Goal: Task Accomplishment & Management: Use online tool/utility

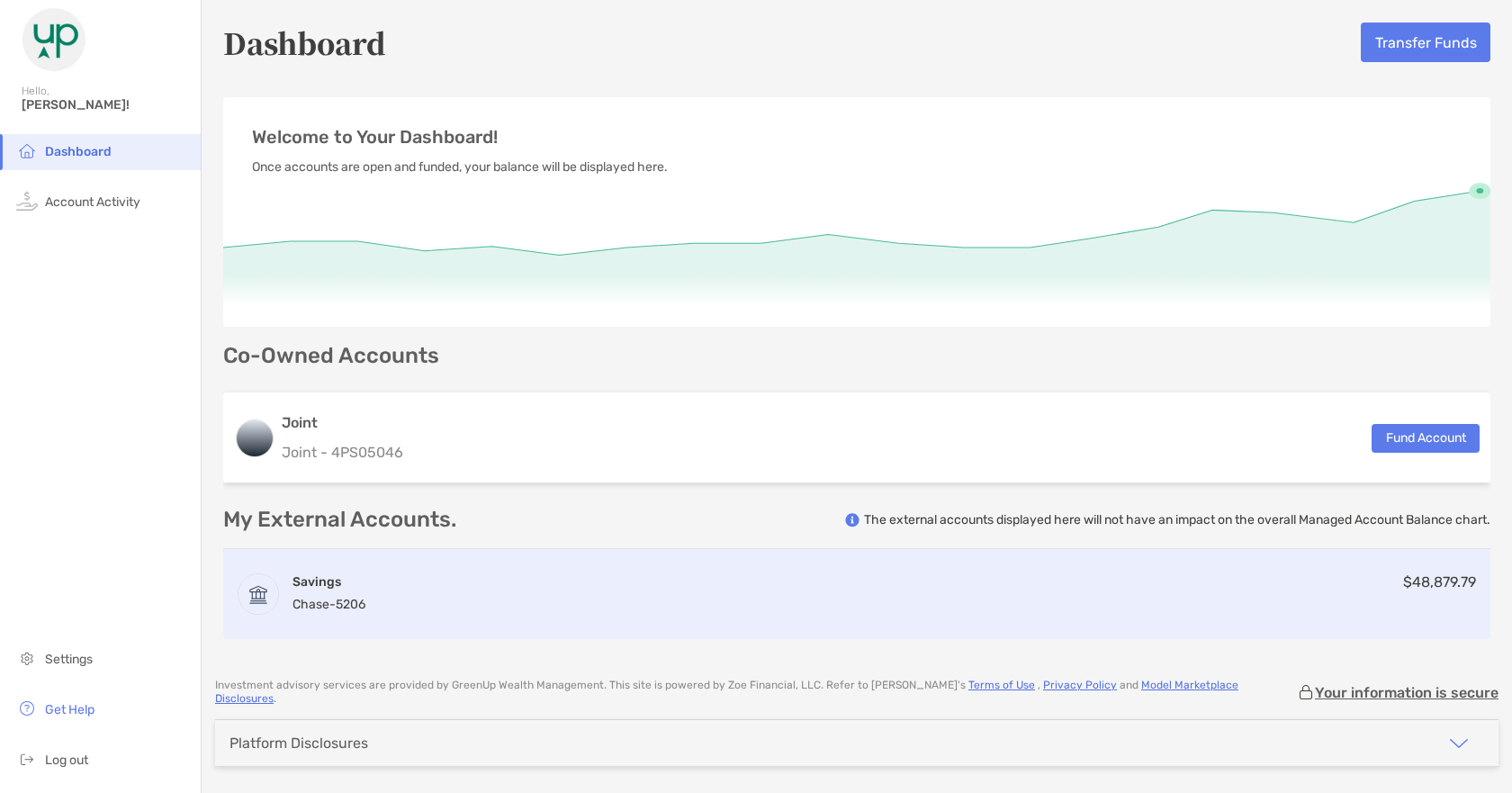
click at [618, 596] on div "Savings Chase - 5206 $48,879.79" at bounding box center [856, 594] width 1267 height 90
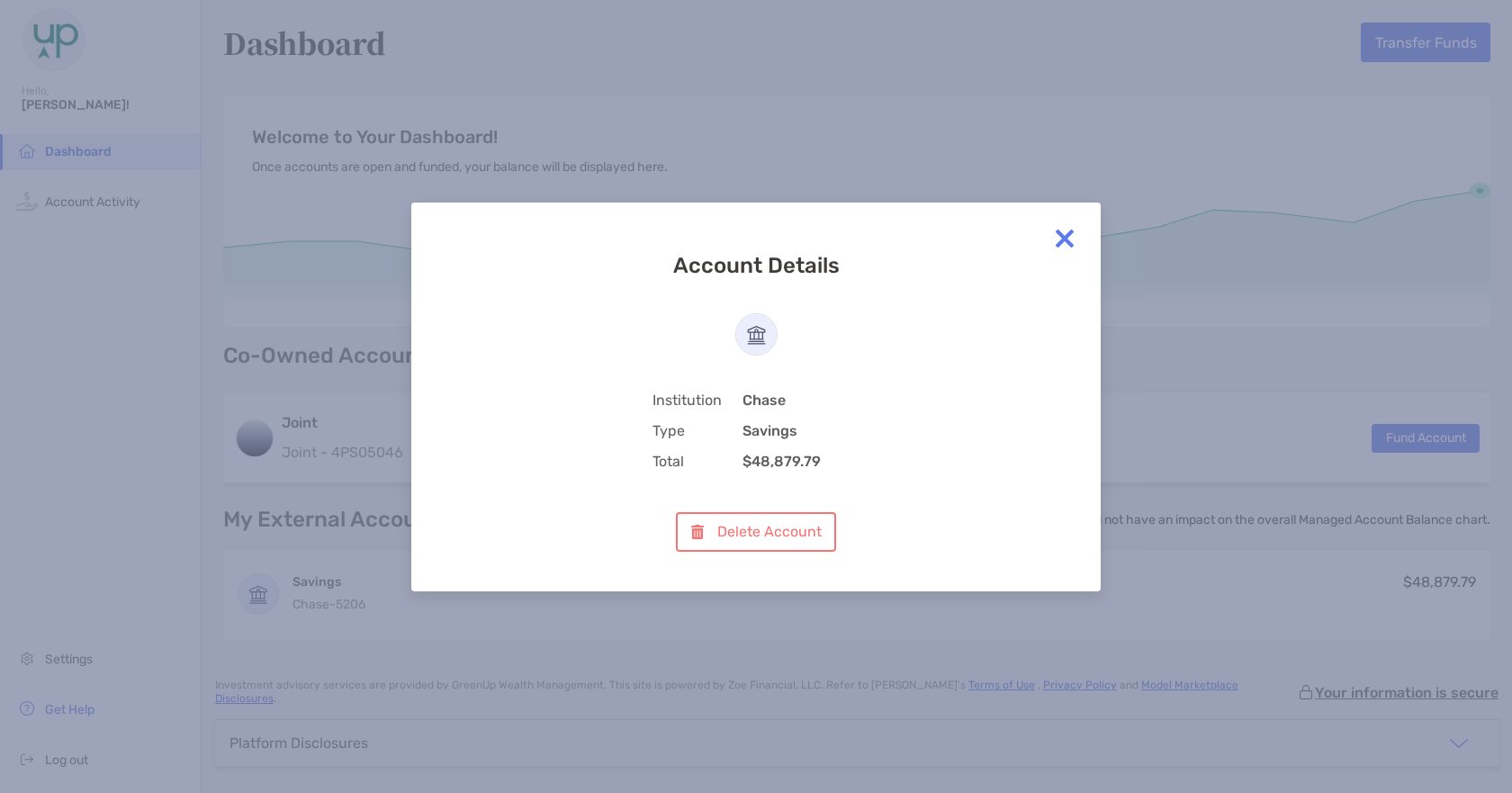
click at [1062, 228] on img at bounding box center [1065, 239] width 36 height 36
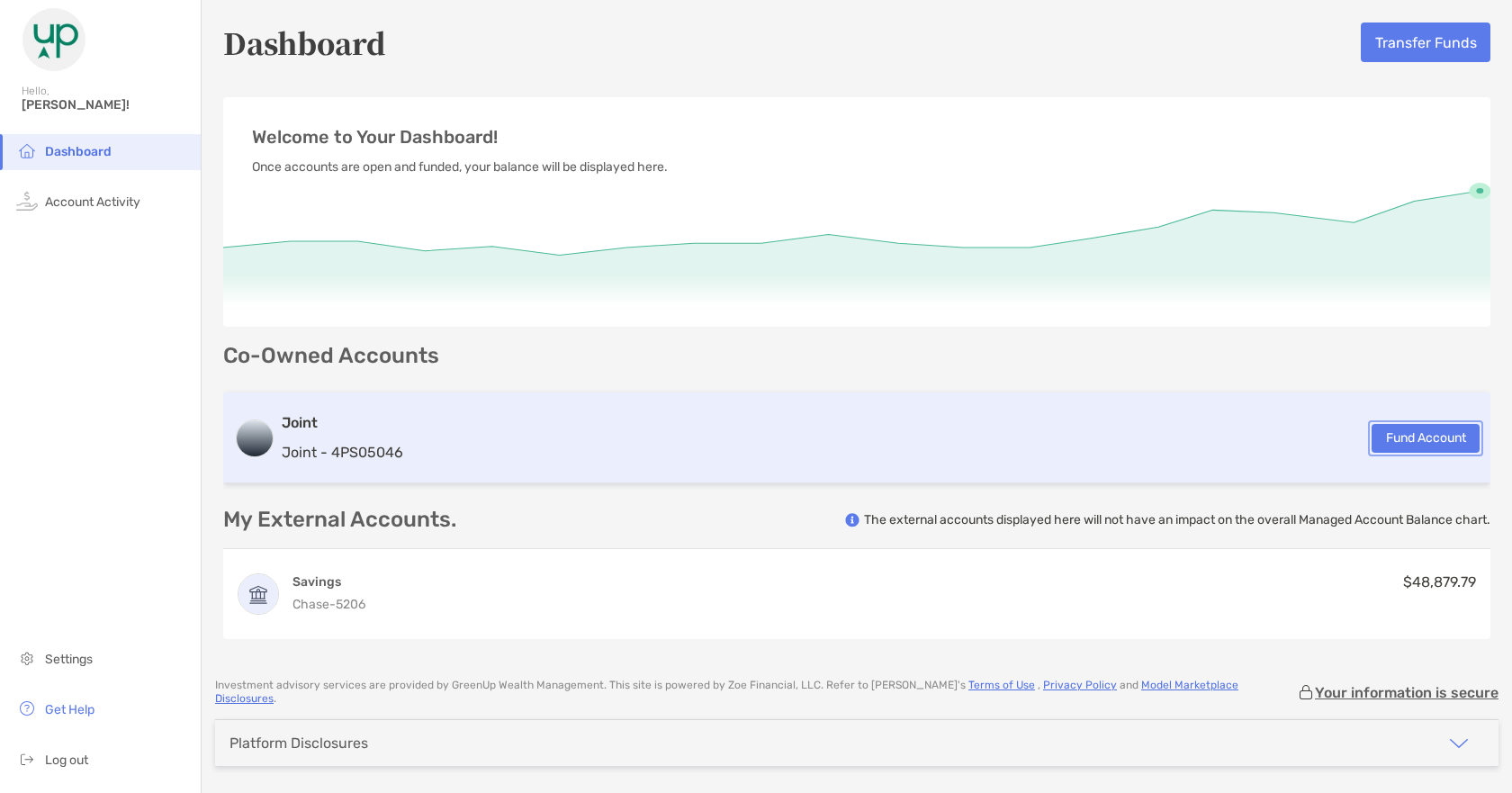
click at [1398, 431] on button "Fund Account" at bounding box center [1425, 438] width 108 height 29
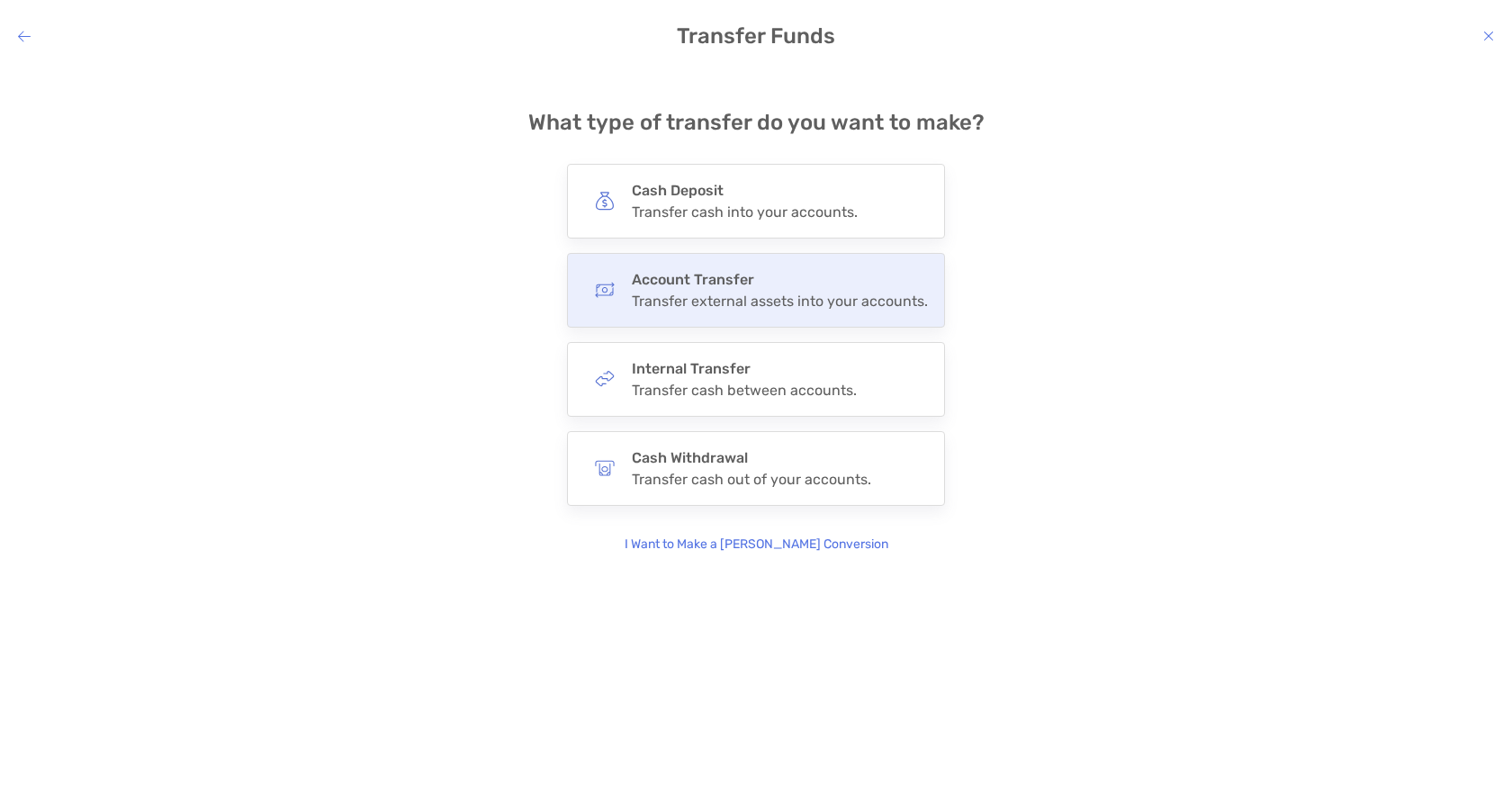
click at [730, 293] on div "Transfer external assets into your accounts." at bounding box center [779, 301] width 296 height 17
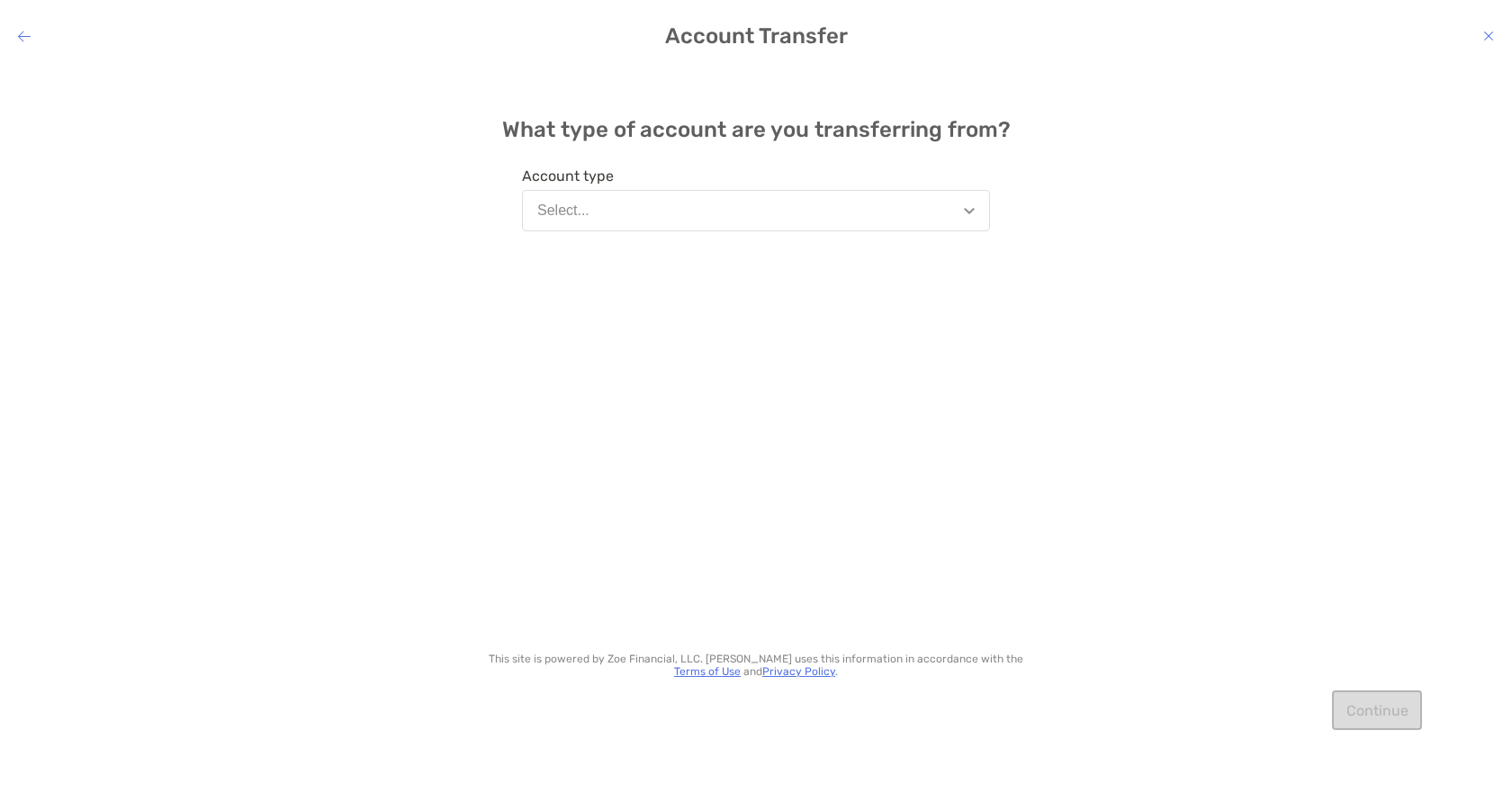
click at [622, 211] on button "Select..." at bounding box center [756, 210] width 468 height 41
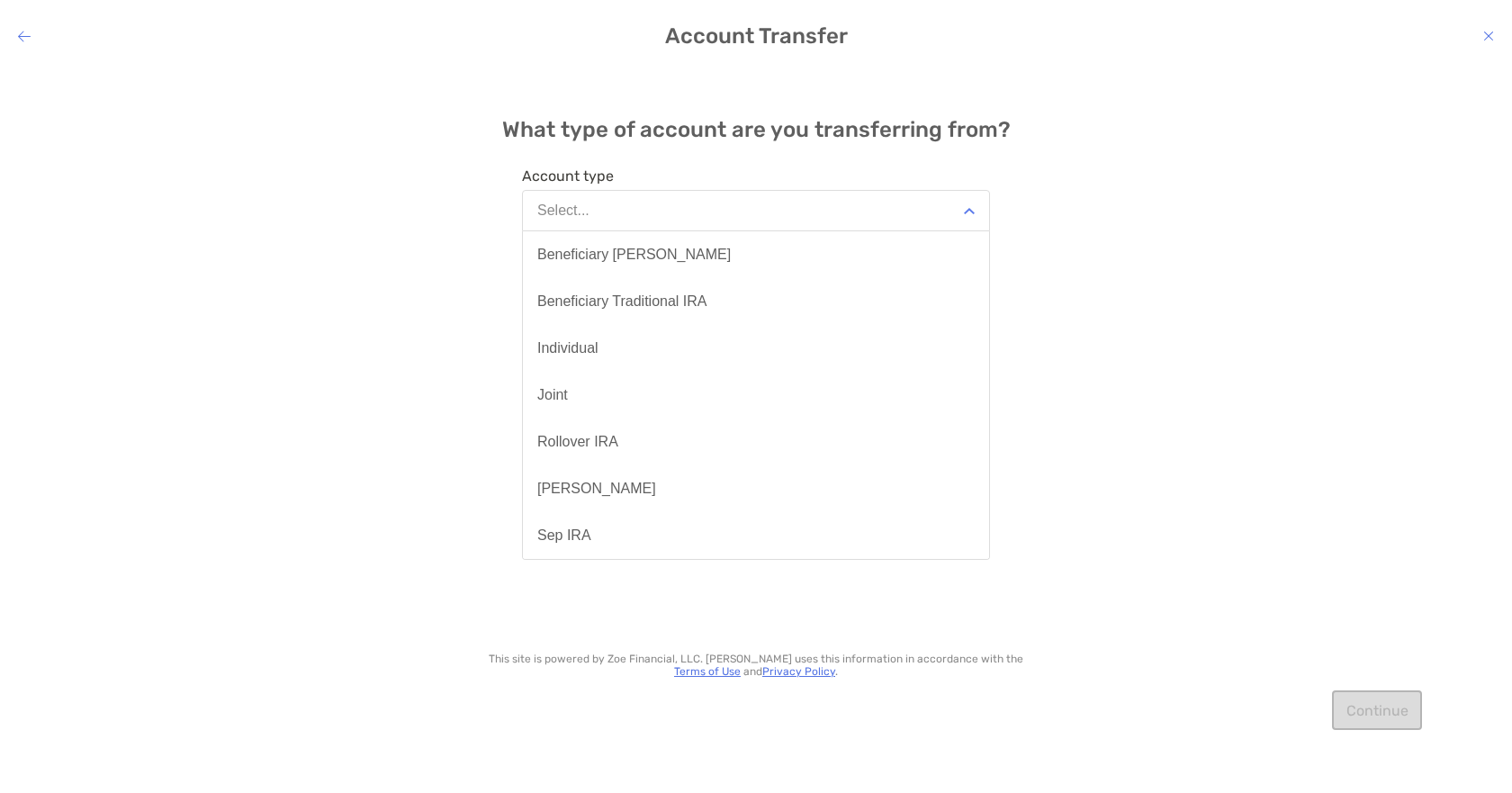
click at [1163, 329] on div "What type of account are you transferring from? Account type Select... Benefici…" at bounding box center [756, 416] width 1512 height 699
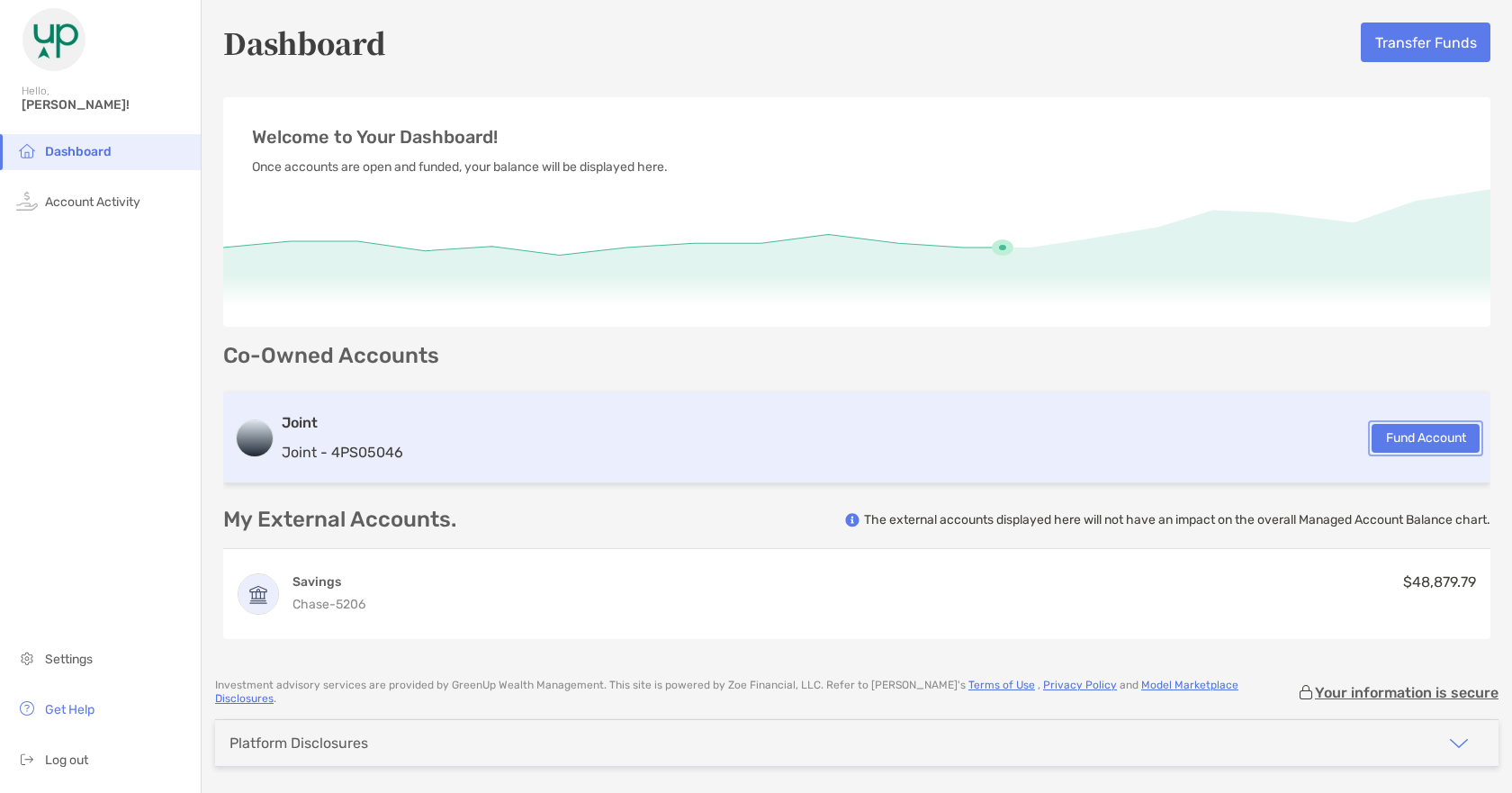
click at [1395, 440] on button "Fund Account" at bounding box center [1425, 438] width 108 height 29
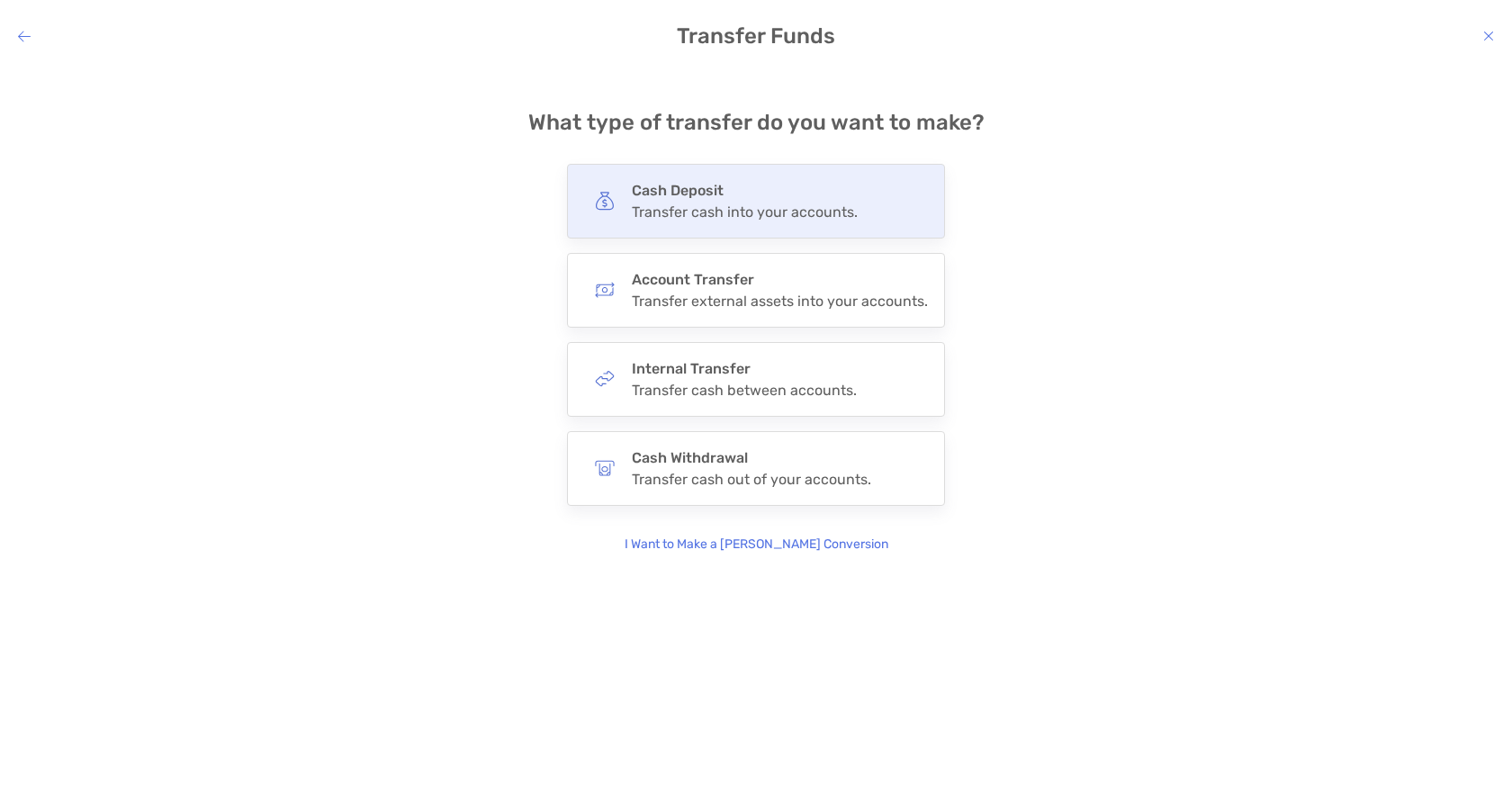
click at [688, 203] on div "Transfer cash into your accounts." at bounding box center [744, 211] width 226 height 17
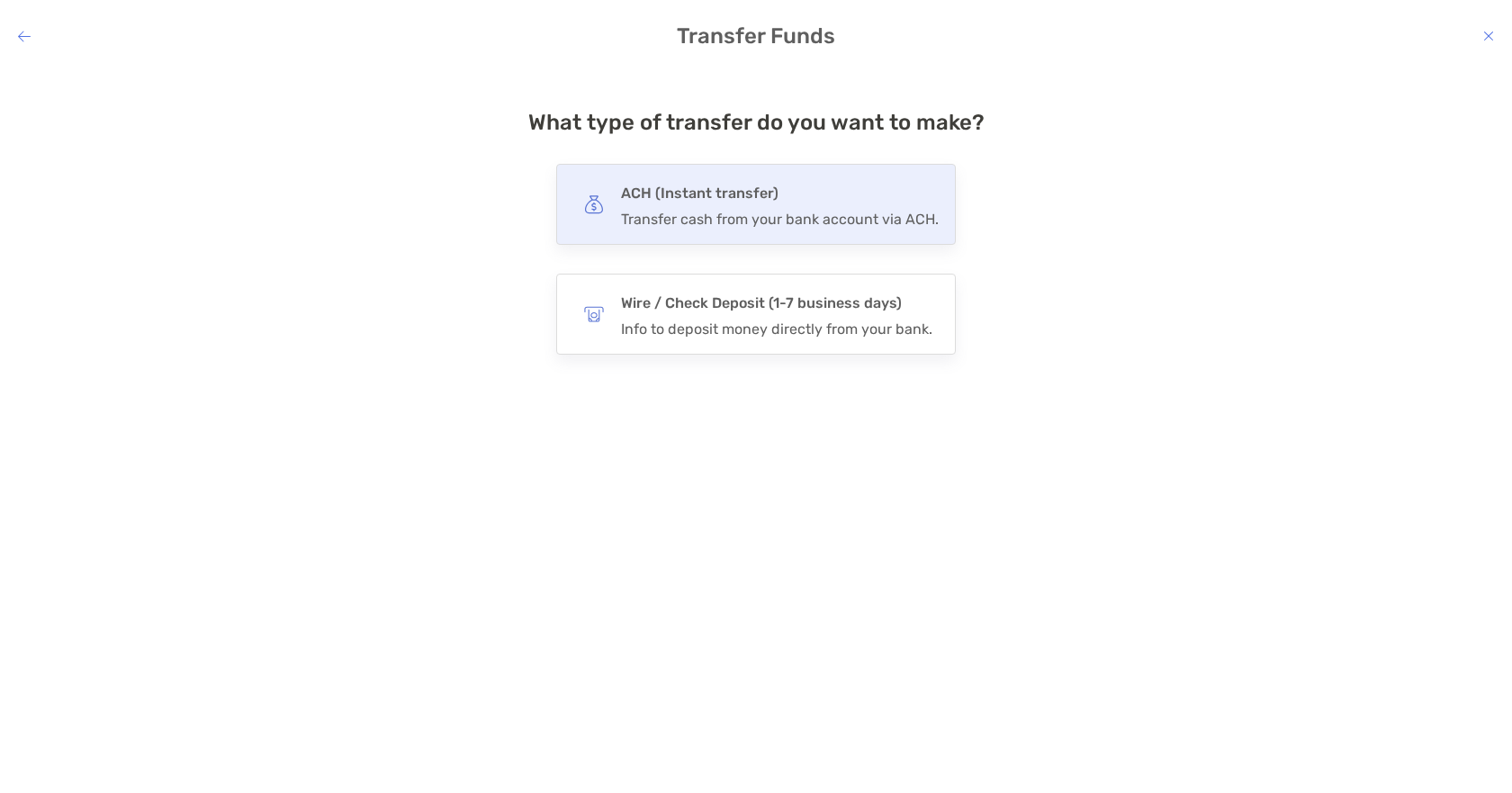
click at [738, 184] on h4 "ACH (Instant transfer)" at bounding box center [780, 193] width 318 height 25
click at [0, 0] on input "***" at bounding box center [0, 0] width 0 height 0
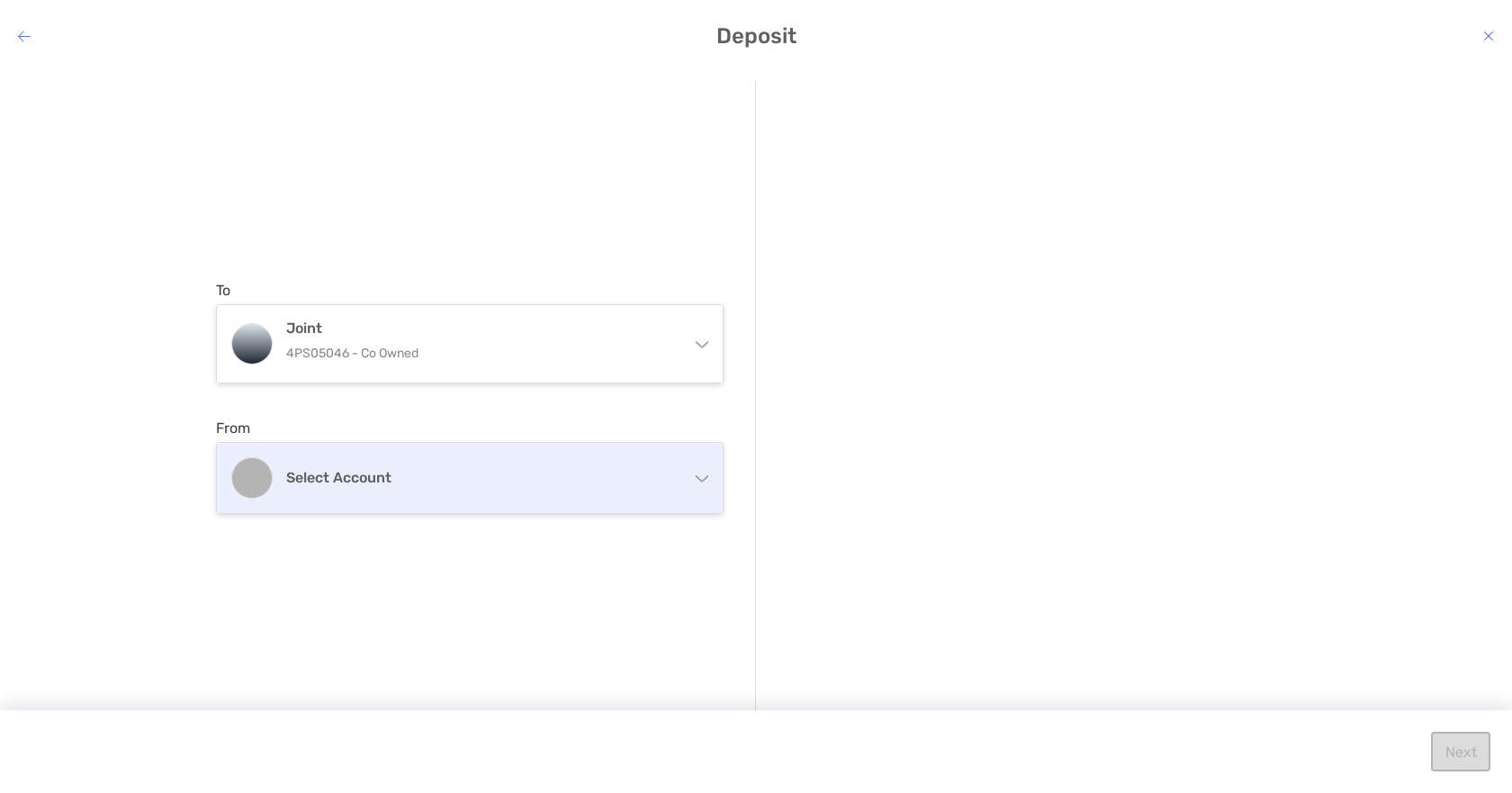
click at [397, 473] on h4 "Select account" at bounding box center [480, 477] width 389 height 17
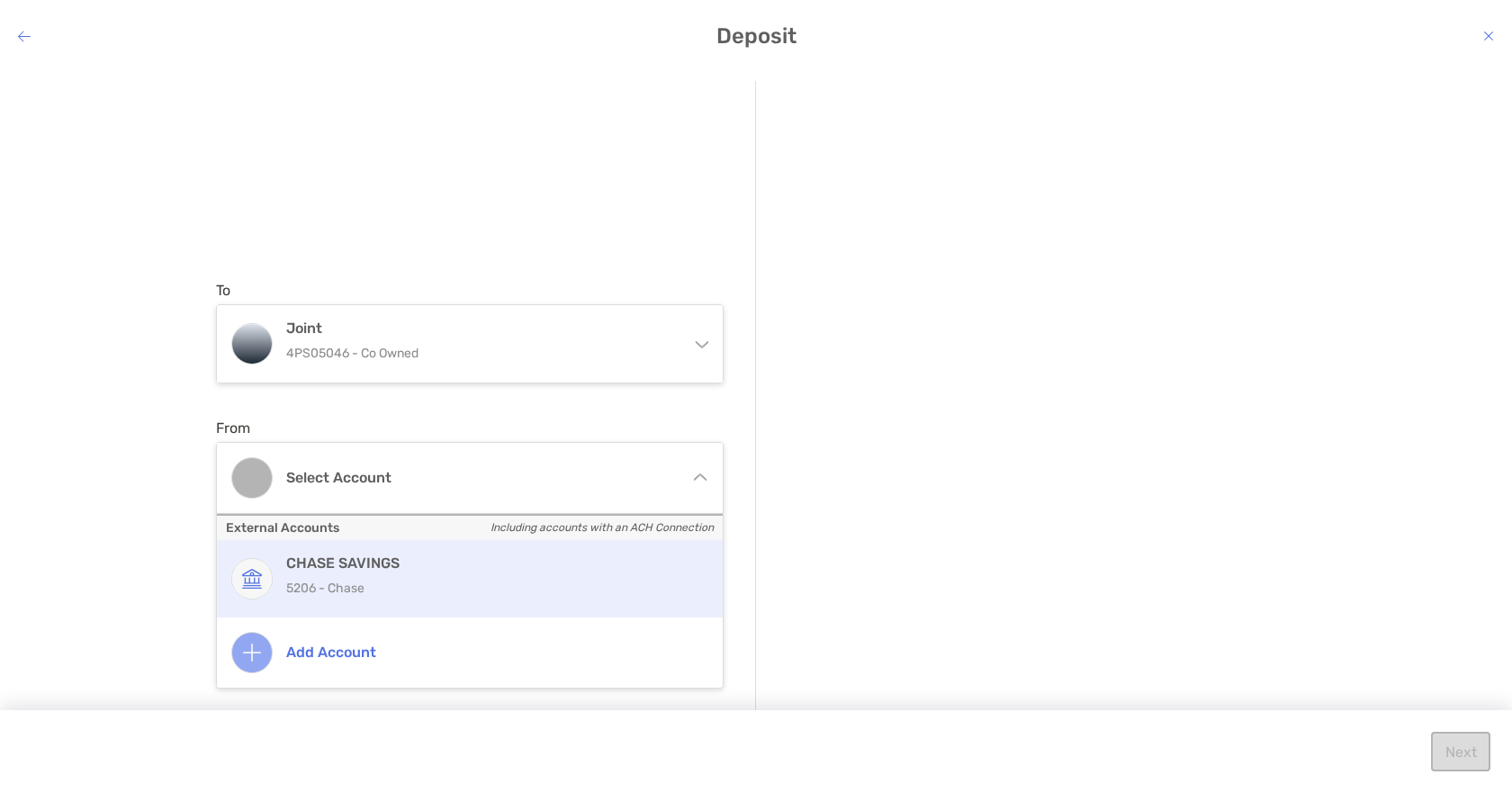
click at [364, 580] on p "5206 - Chase" at bounding box center [489, 588] width 406 height 23
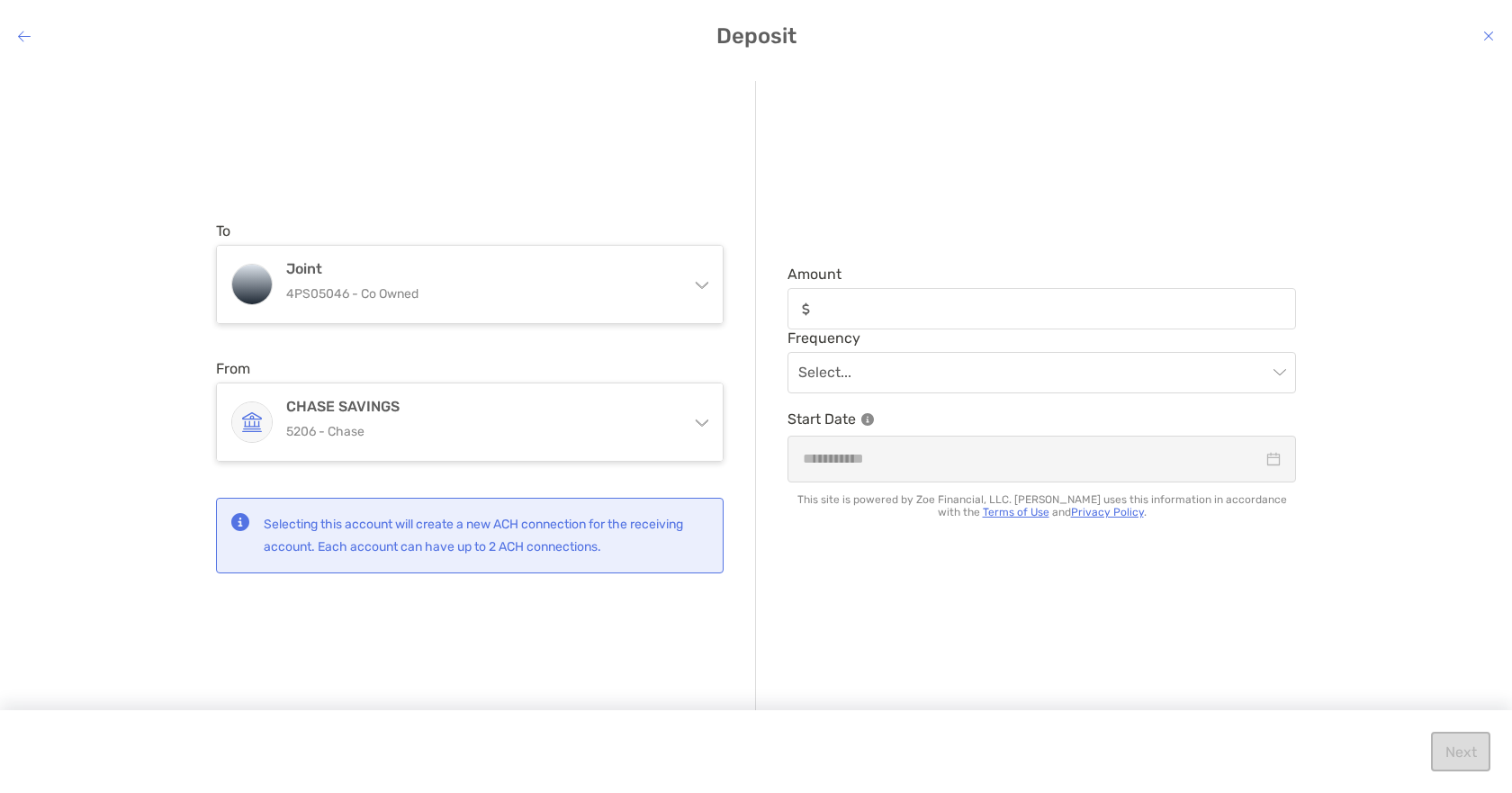
click at [835, 295] on div "modal" at bounding box center [1041, 308] width 508 height 41
click at [835, 302] on input "Amount" at bounding box center [1055, 309] width 476 height 15
click at [837, 307] on input "Amount" at bounding box center [1055, 309] width 476 height 15
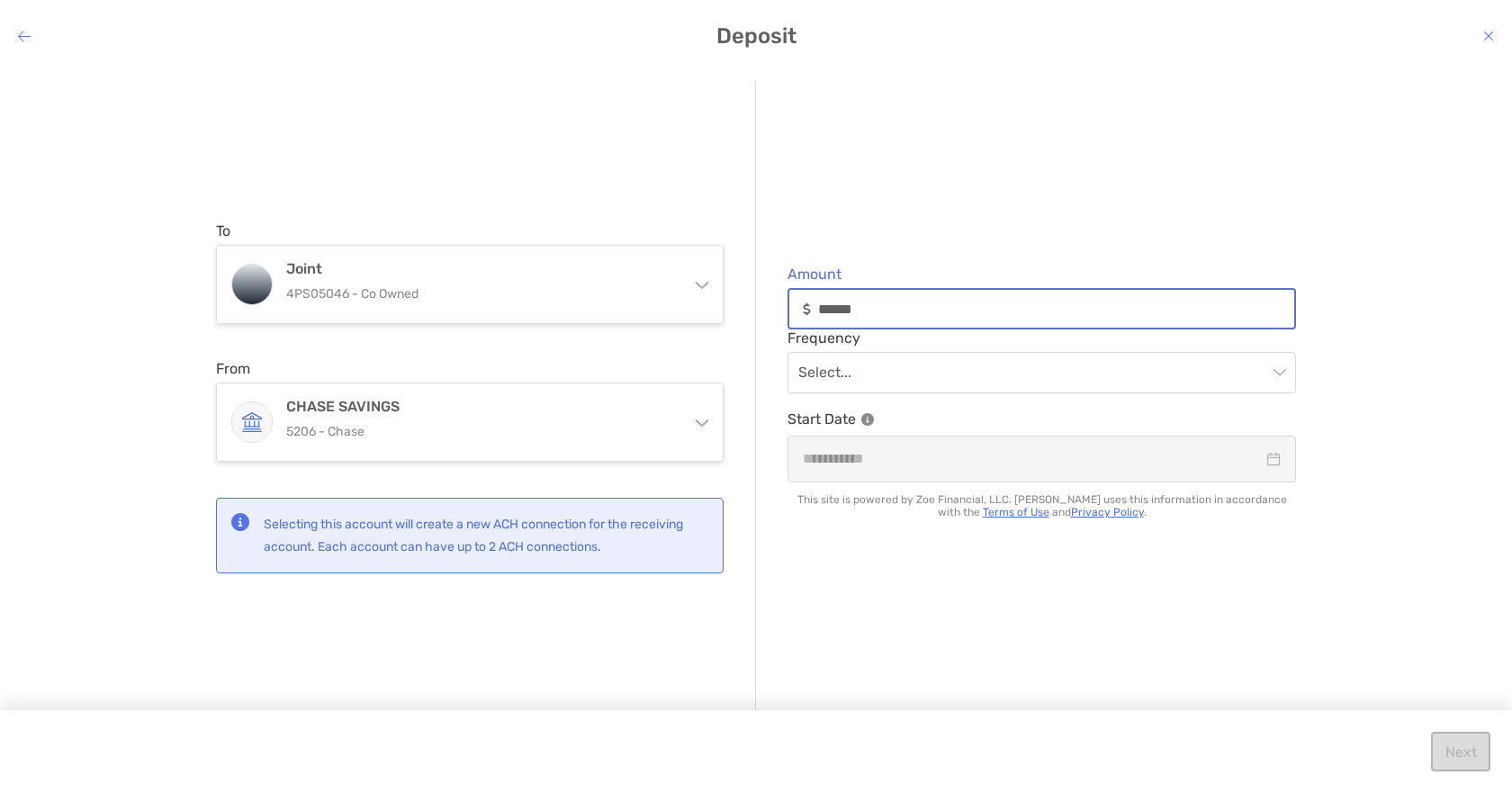
type input "******"
click at [1156, 225] on div "Amount ****** Frequency Select... Start Date This site is powered by Zoe Financ…" at bounding box center [1025, 396] width 540 height 632
